Goal: Task Accomplishment & Management: Use online tool/utility

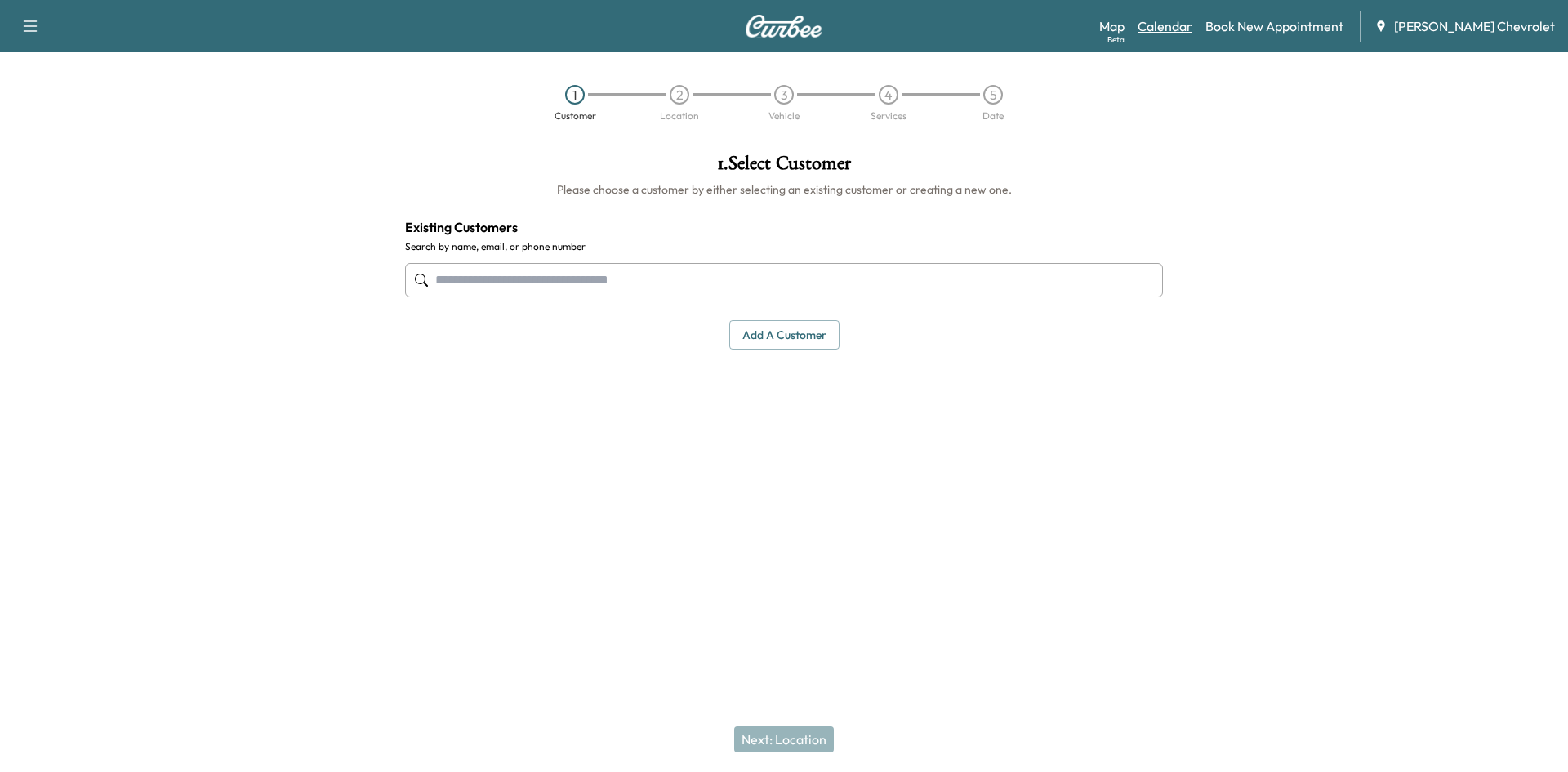
click at [1193, 24] on link "Calendar" at bounding box center [1165, 26] width 55 height 20
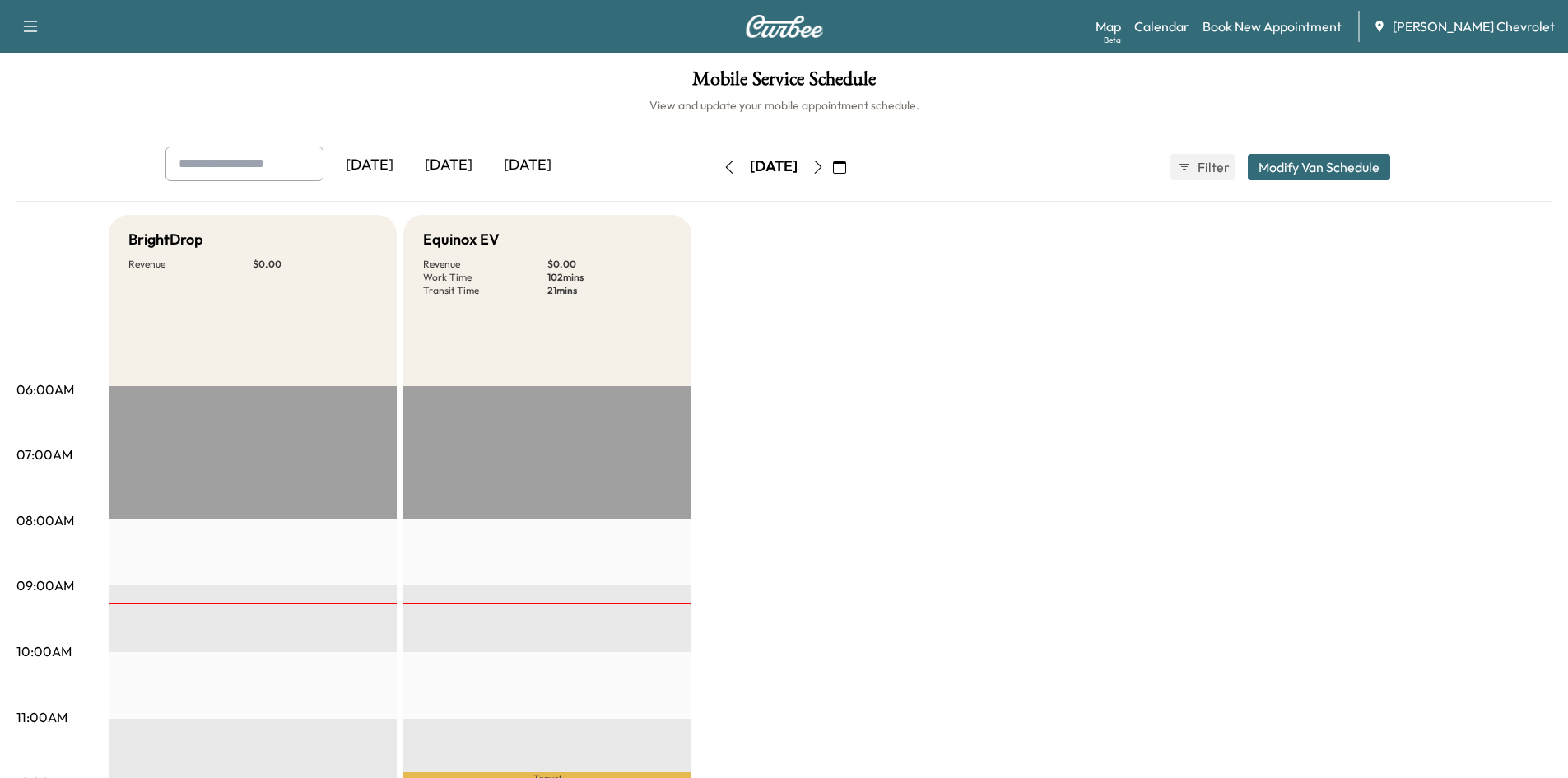
scroll to position [329, 0]
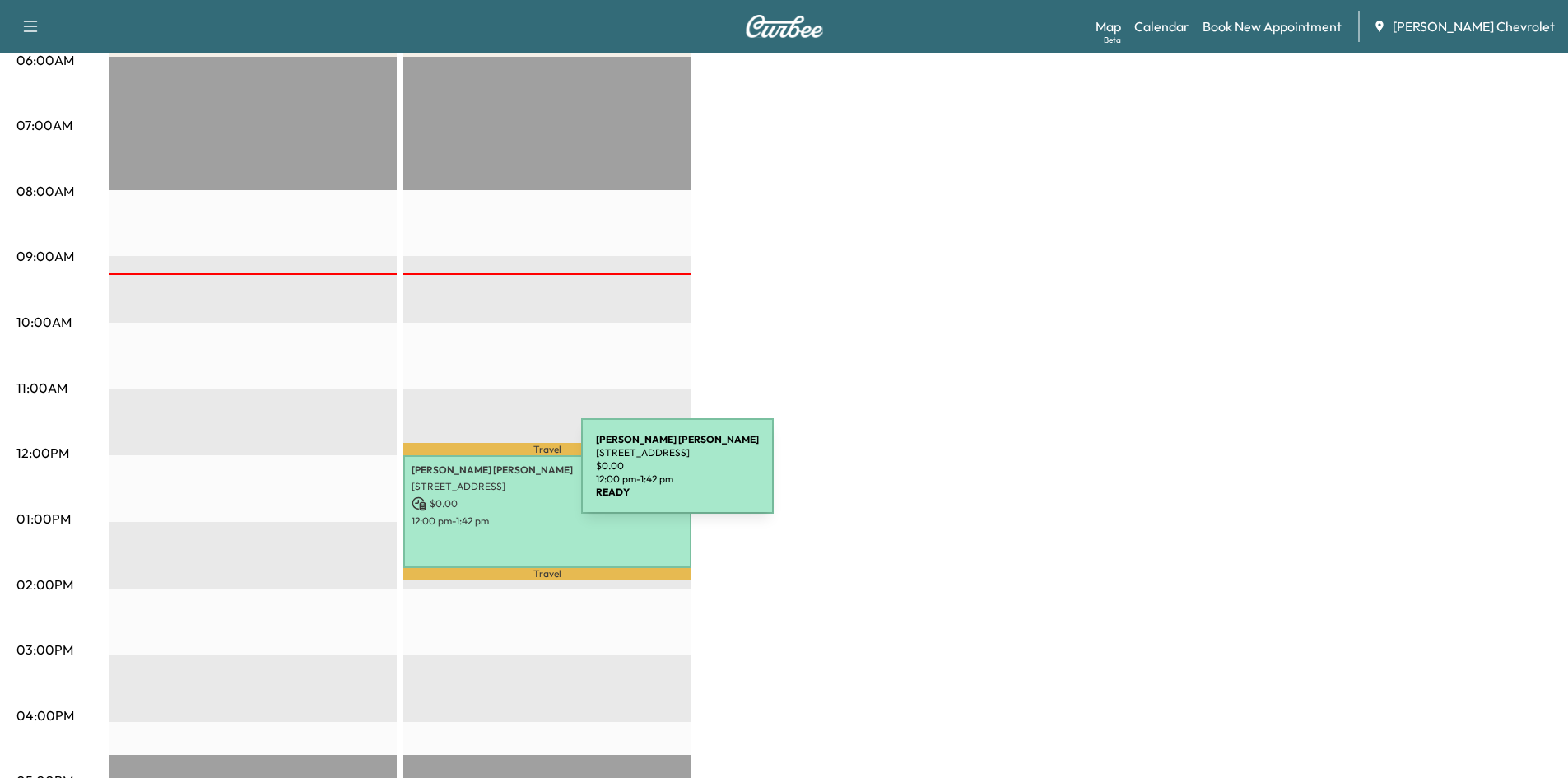
click at [457, 480] on p "[STREET_ADDRESS]" at bounding box center [547, 486] width 271 height 13
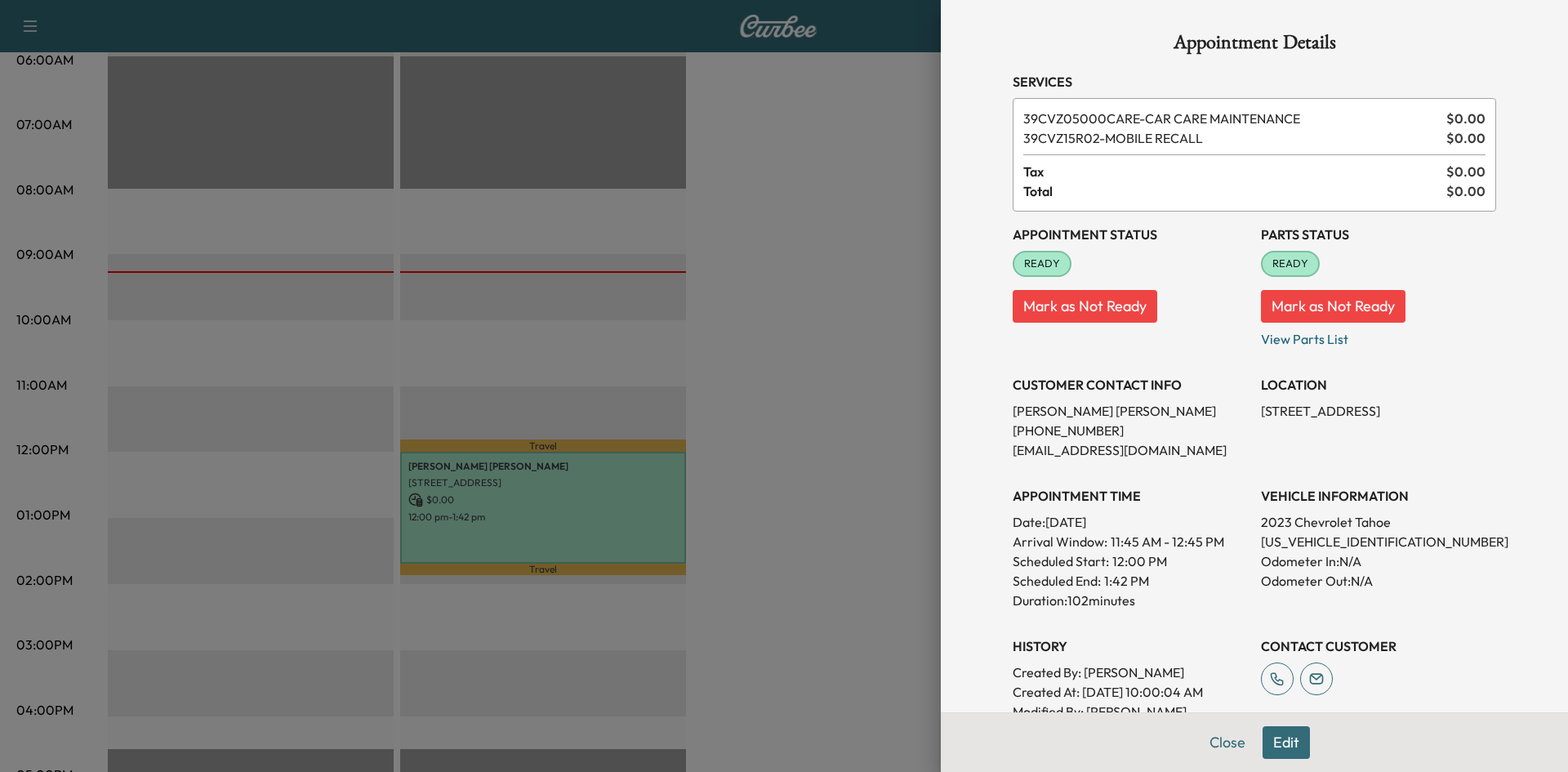
click at [849, 393] on div at bounding box center [784, 386] width 1568 height 772
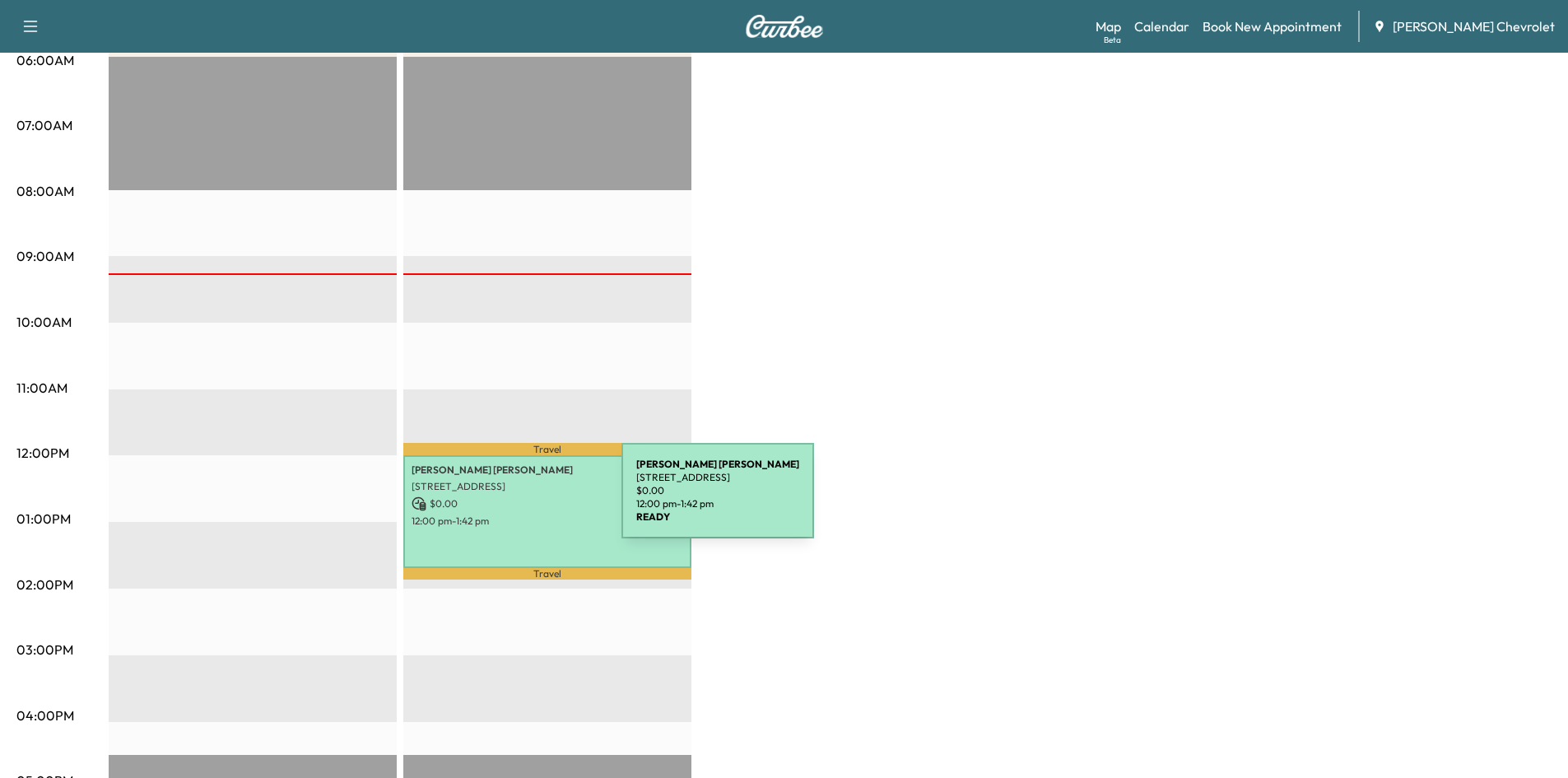
click at [498, 501] on p "$ 0.00" at bounding box center [547, 504] width 271 height 15
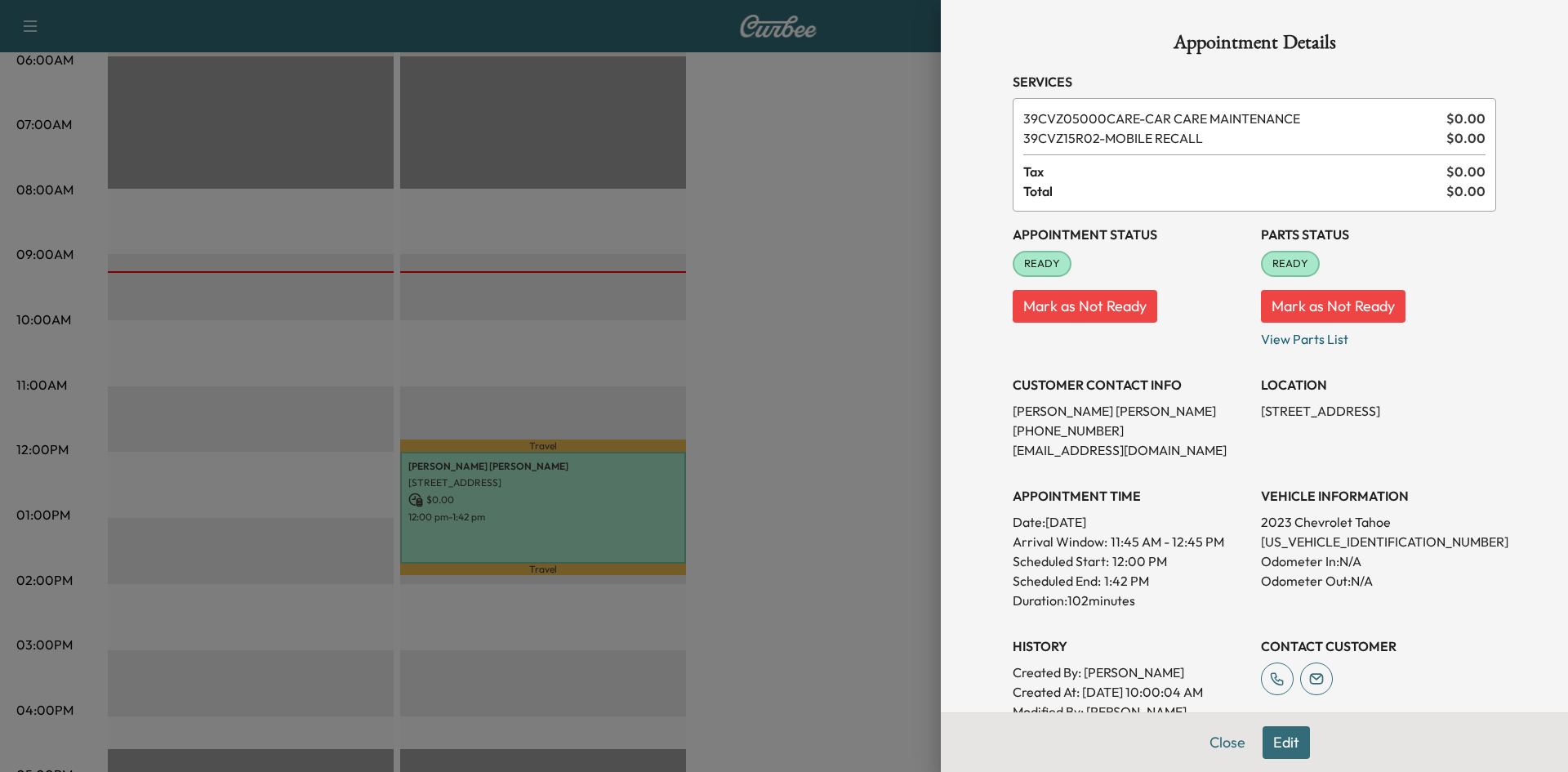
drag, startPoint x: 1245, startPoint y: 404, endPoint x: 1314, endPoint y: 427, distance: 72.7
click at [1314, 427] on div "Appointment Status READY Mark as Not Ready Parts Status READY Mark as Not Ready…" at bounding box center [1254, 476] width 484 height 529
drag, startPoint x: 1328, startPoint y: 398, endPoint x: 1389, endPoint y: 405, distance: 61.4
click at [1389, 405] on p "[STREET_ADDRESS]" at bounding box center [1379, 411] width 236 height 20
drag, startPoint x: 1245, startPoint y: 406, endPoint x: 1293, endPoint y: 436, distance: 56.6
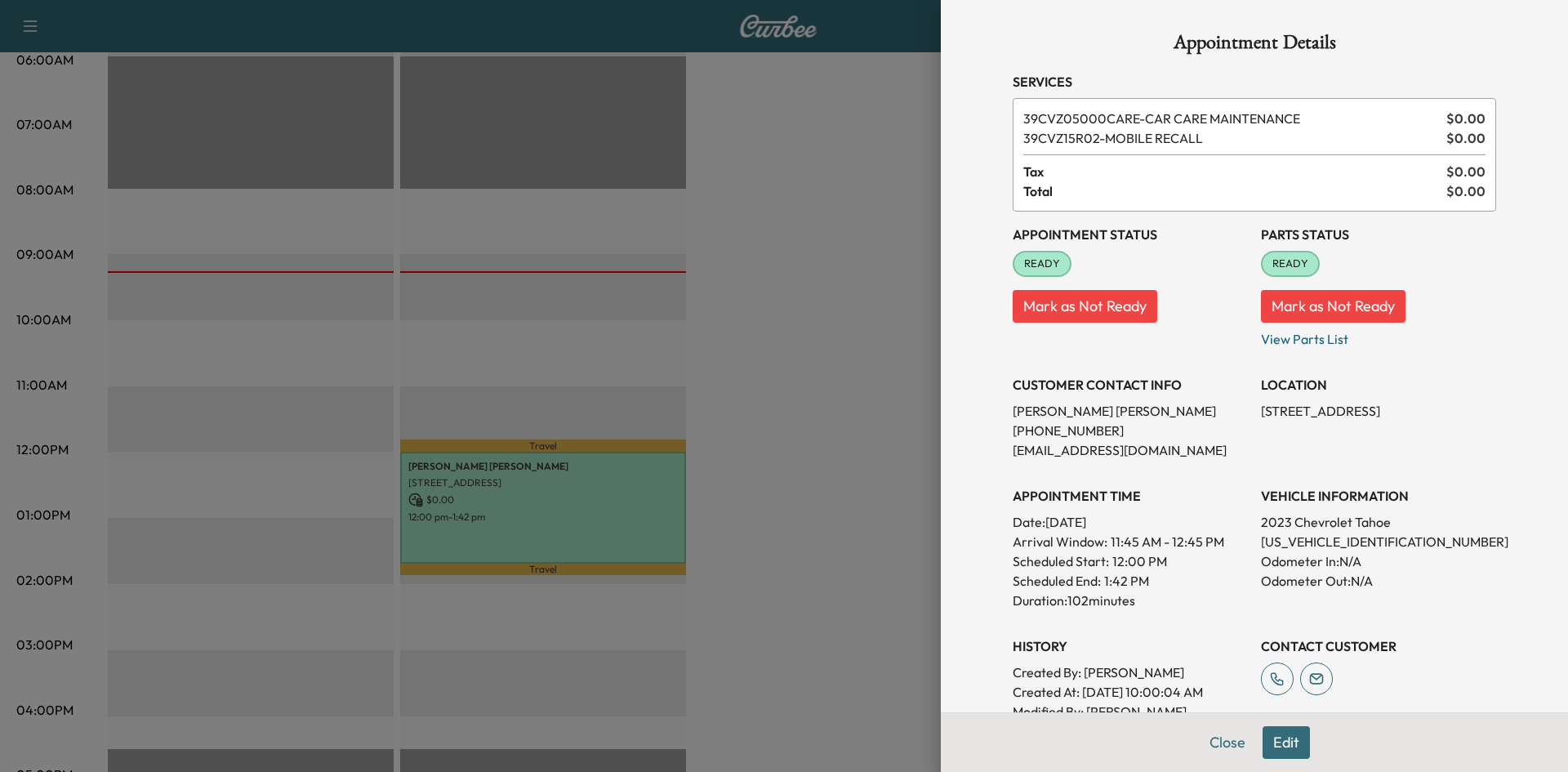
click at [1290, 437] on div "Appointment Status READY Mark as Not Ready Parts Status READY Mark as Not Ready…" at bounding box center [1254, 476] width 484 height 529
copy p "[STREET_ADDRESS]"
click at [836, 167] on div at bounding box center [784, 386] width 1568 height 772
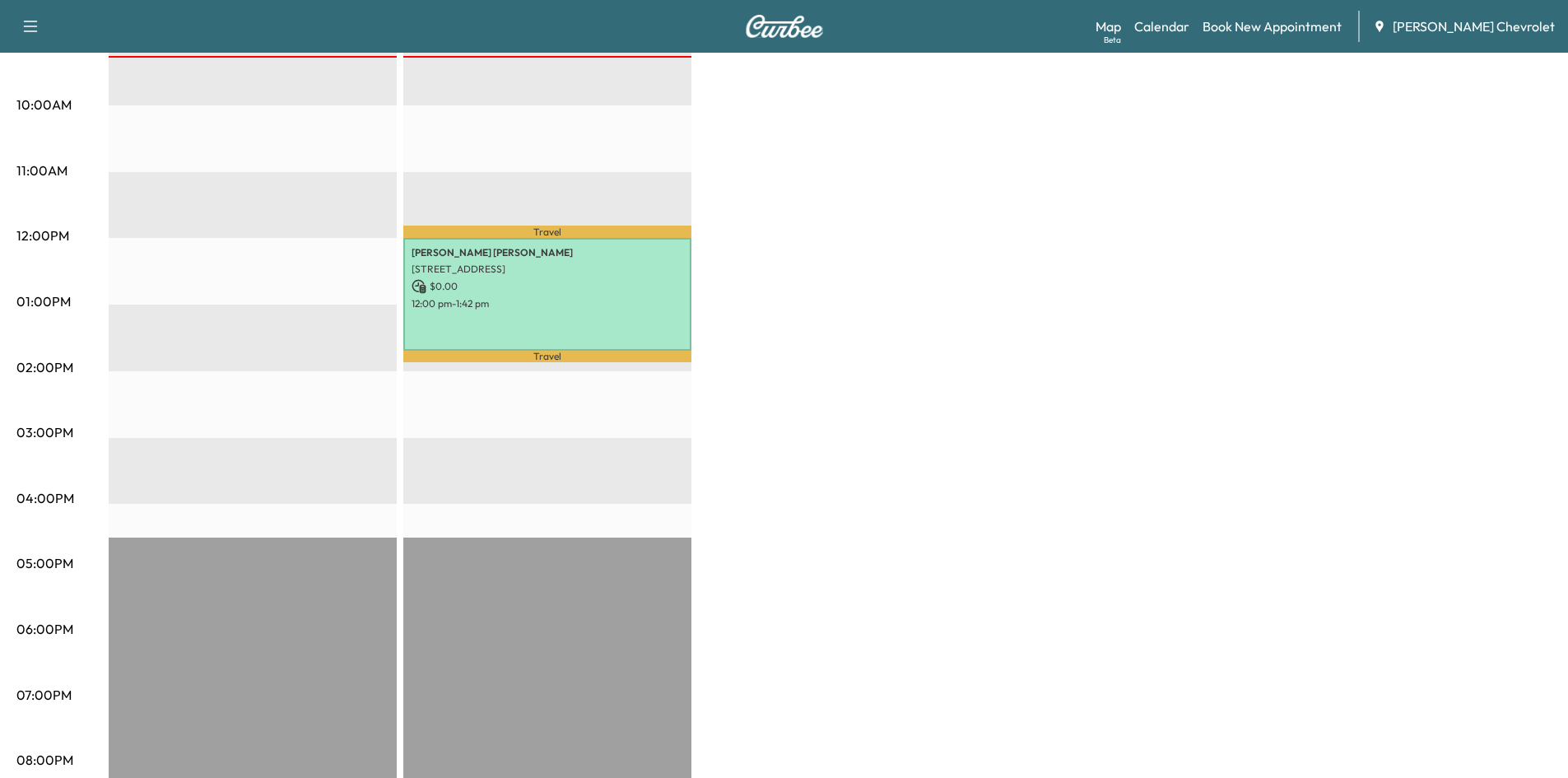
scroll to position [576, 0]
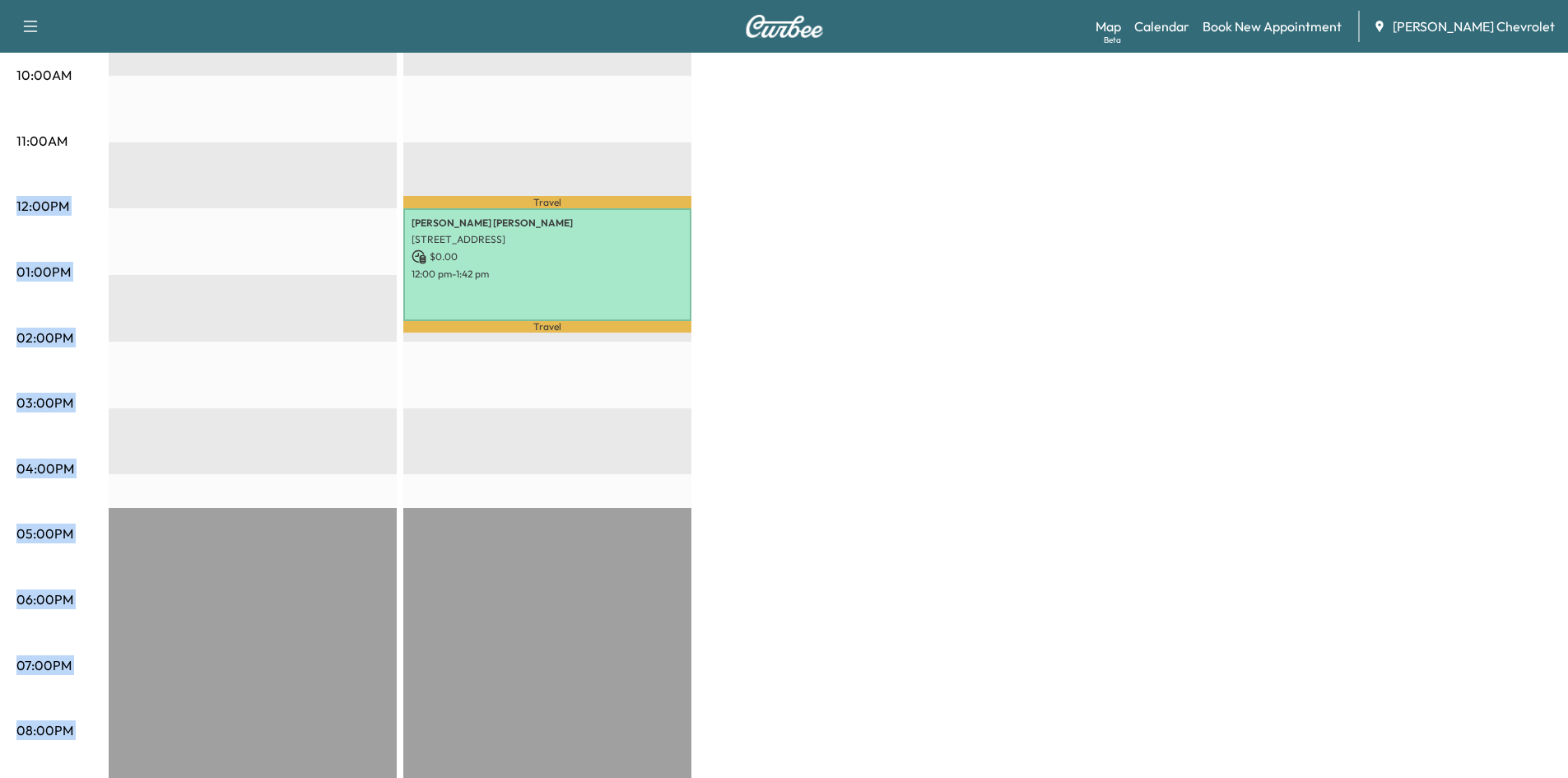
drag, startPoint x: 2, startPoint y: 142, endPoint x: 63, endPoint y: 142, distance: 61.0
click at [63, 142] on div "Mobile Service Schedule View and update your mobile appointment schedule. [DATE…" at bounding box center [784, 183] width 1568 height 1414
click at [63, 142] on p "11:00AM" at bounding box center [42, 141] width 51 height 20
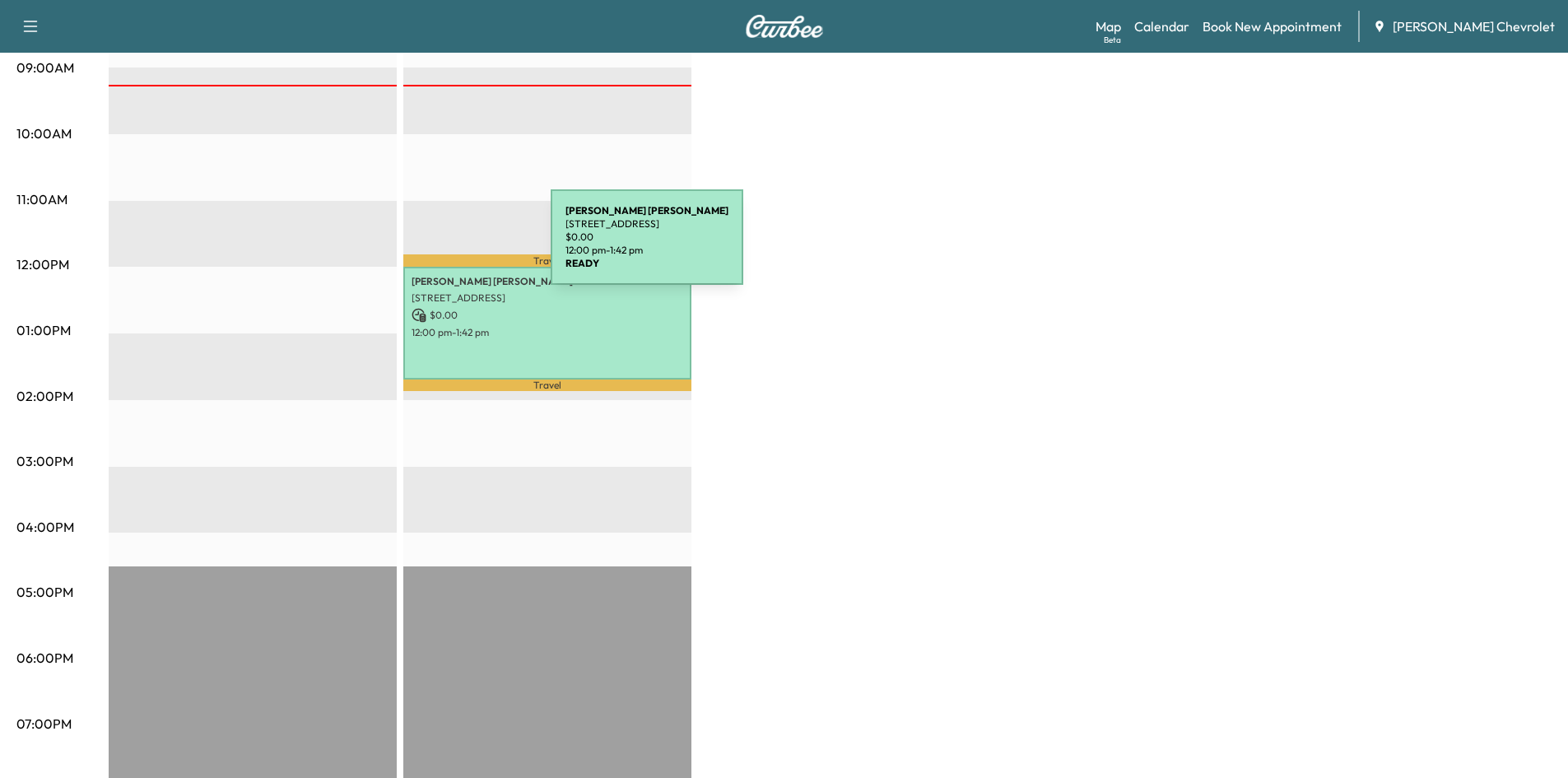
scroll to position [494, 0]
